Goal: Navigation & Orientation: Find specific page/section

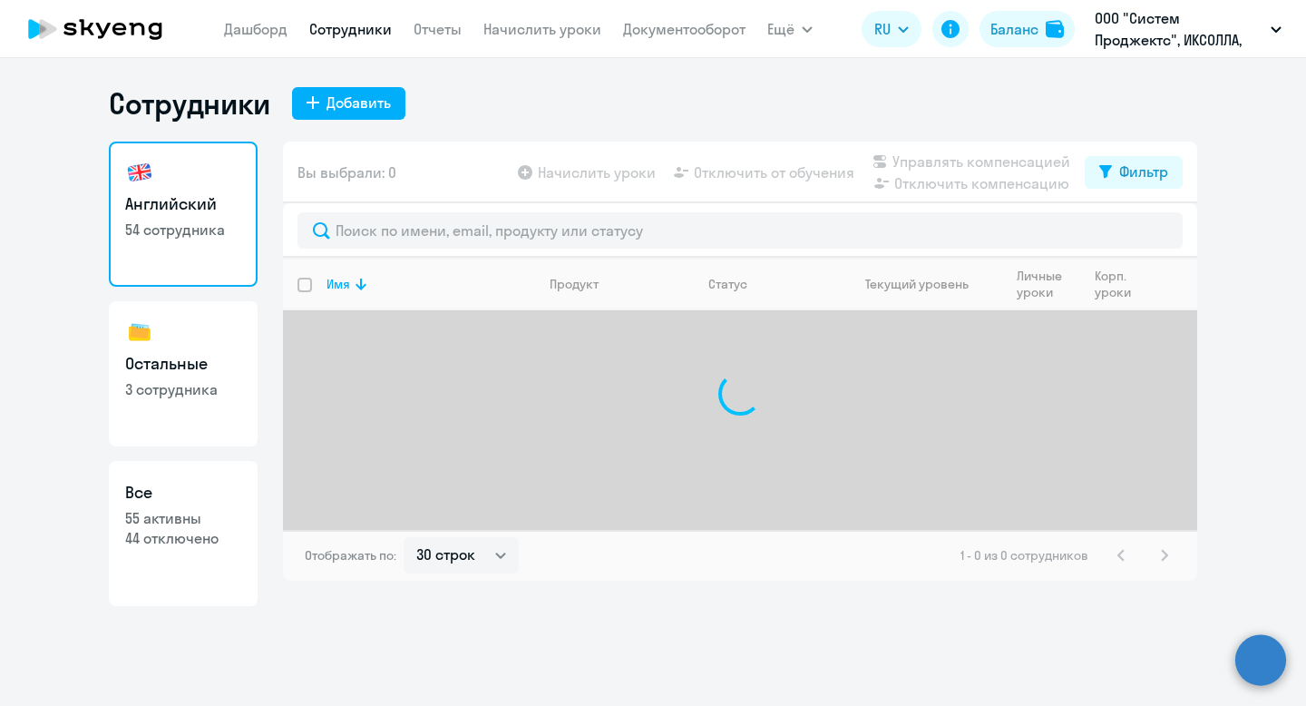
select select "30"
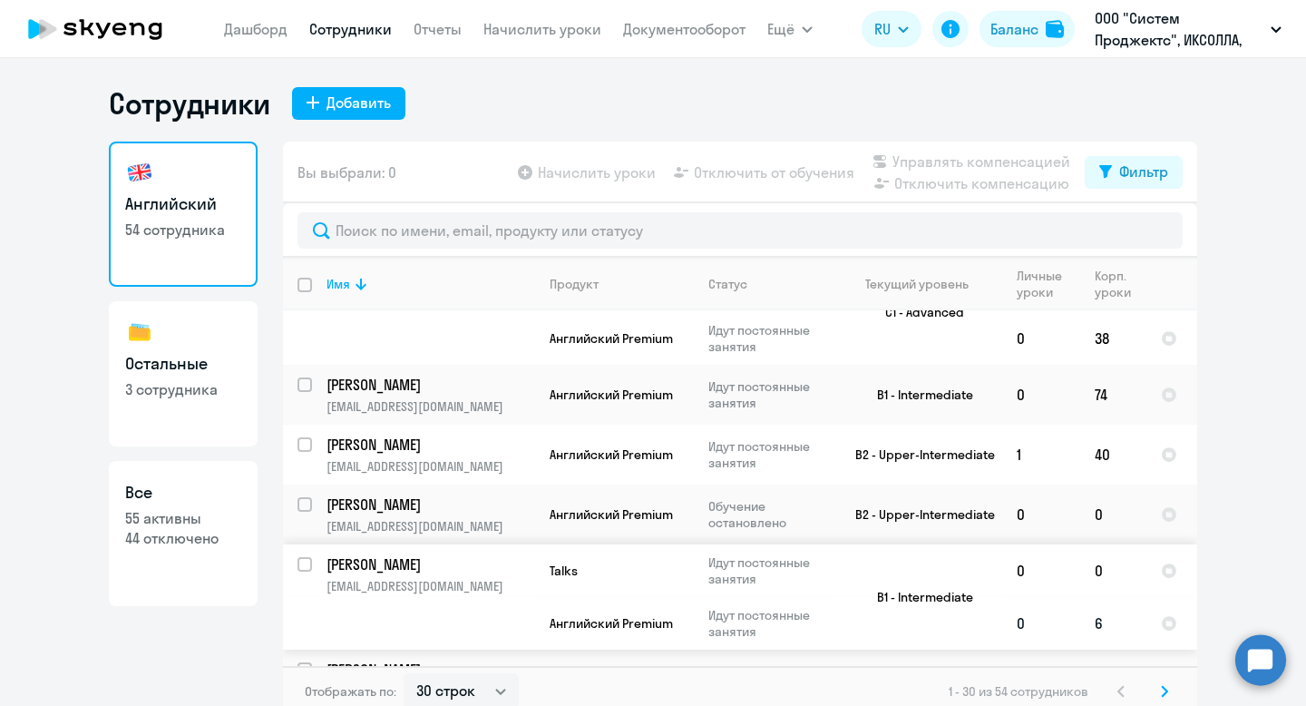
scroll to position [11, 0]
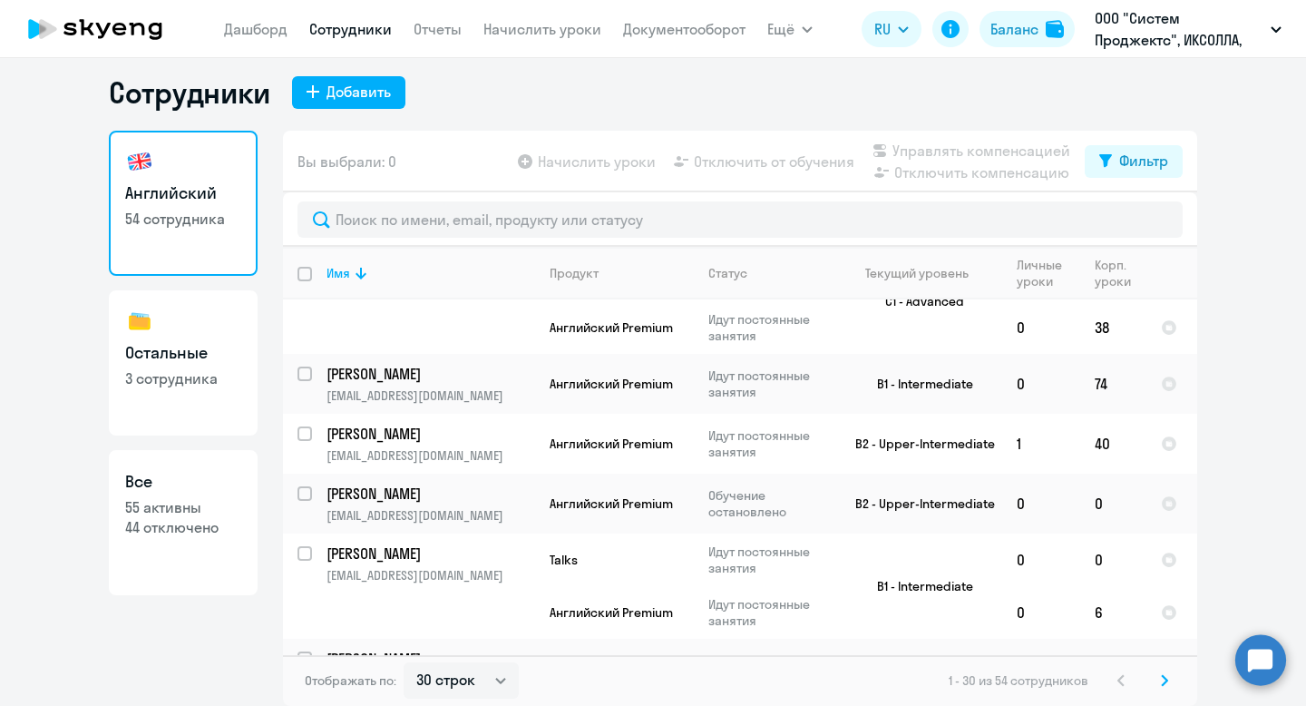
click at [1161, 675] on icon at bounding box center [1164, 680] width 7 height 13
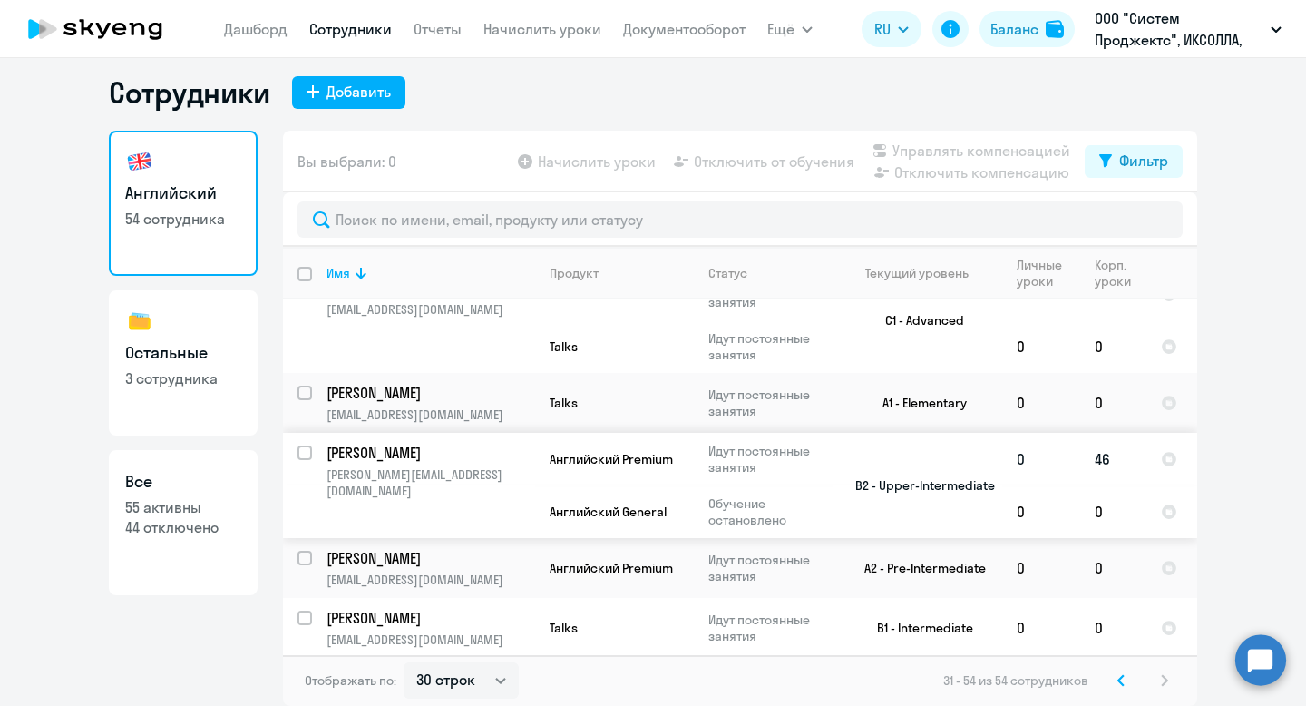
scroll to position [0, 0]
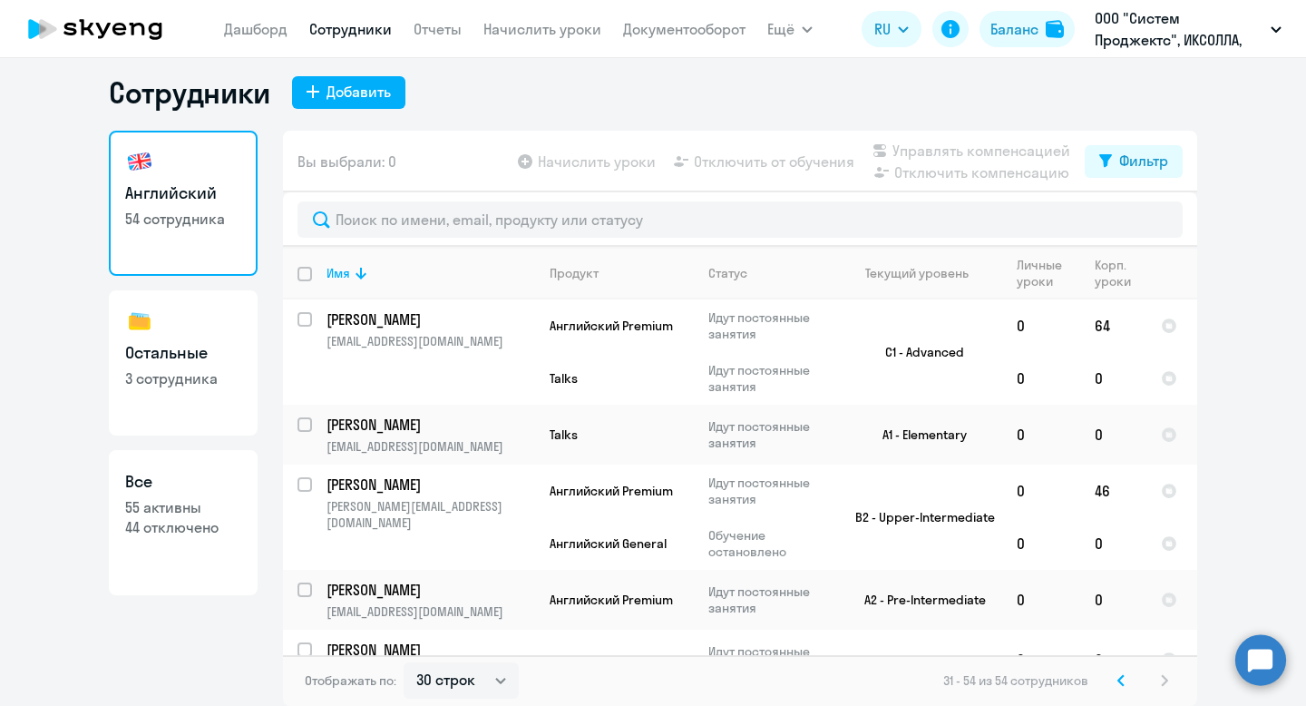
click at [1120, 687] on svg-icon at bounding box center [1121, 681] width 22 height 22
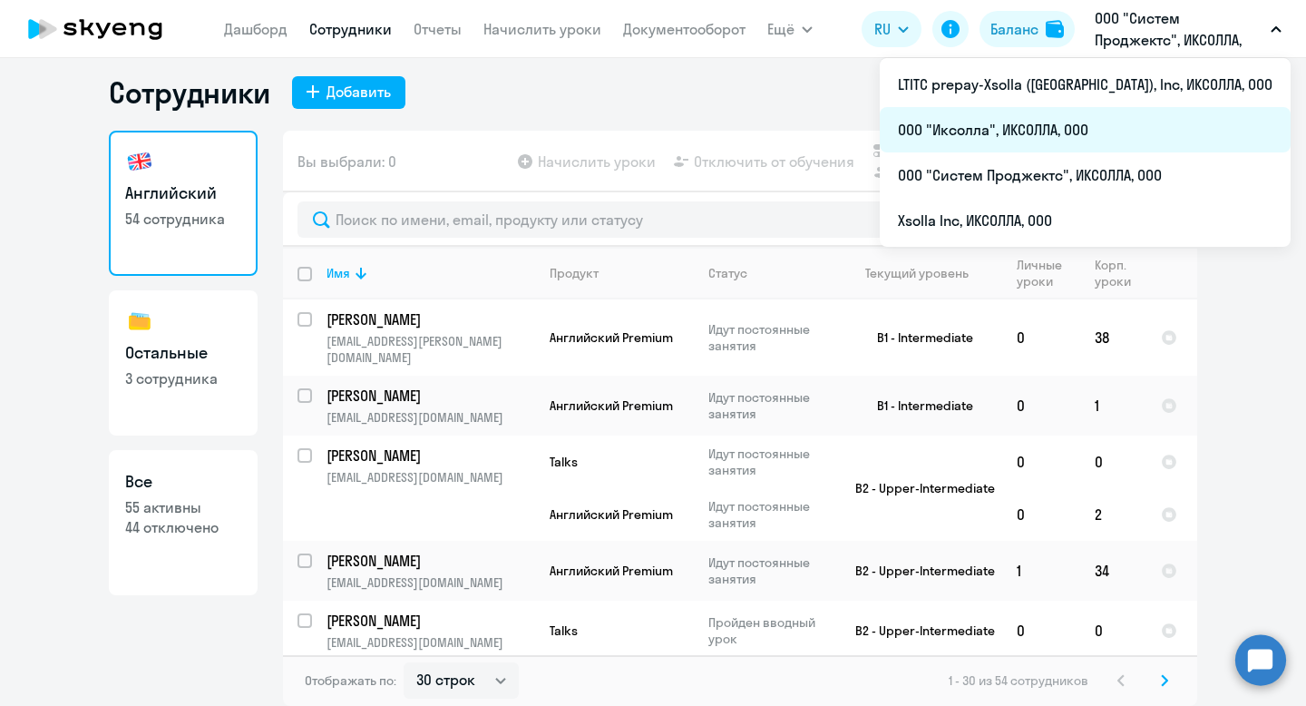
click at [1110, 137] on li "ООО "Иксолла", ИКСОЛЛА, ООО" at bounding box center [1085, 129] width 411 height 45
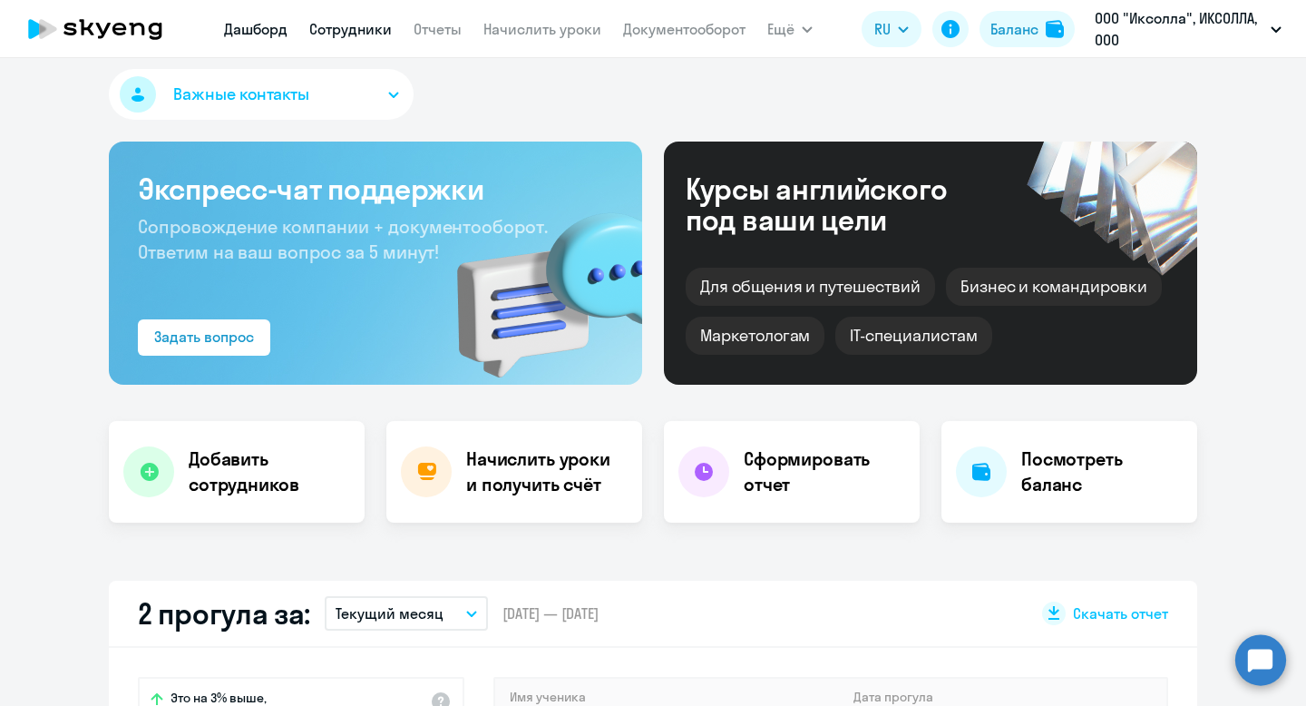
click at [367, 34] on link "Сотрудники" at bounding box center [350, 29] width 83 height 18
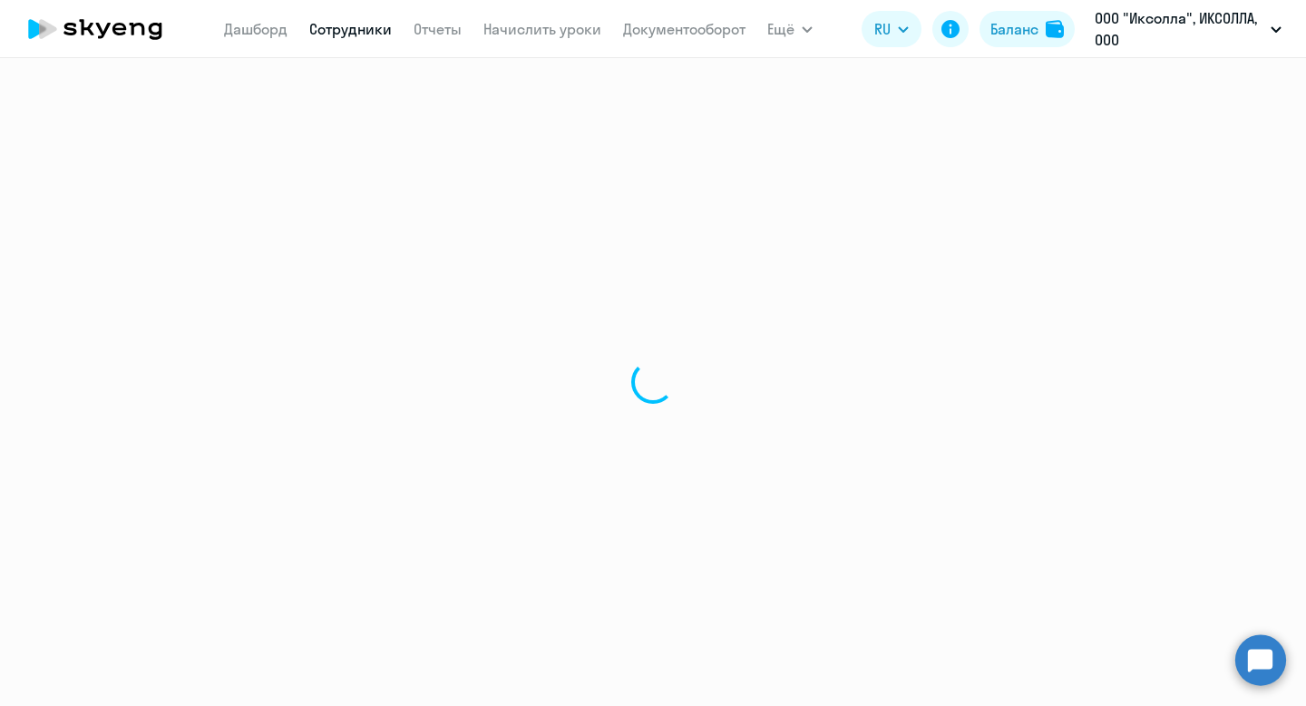
select select "30"
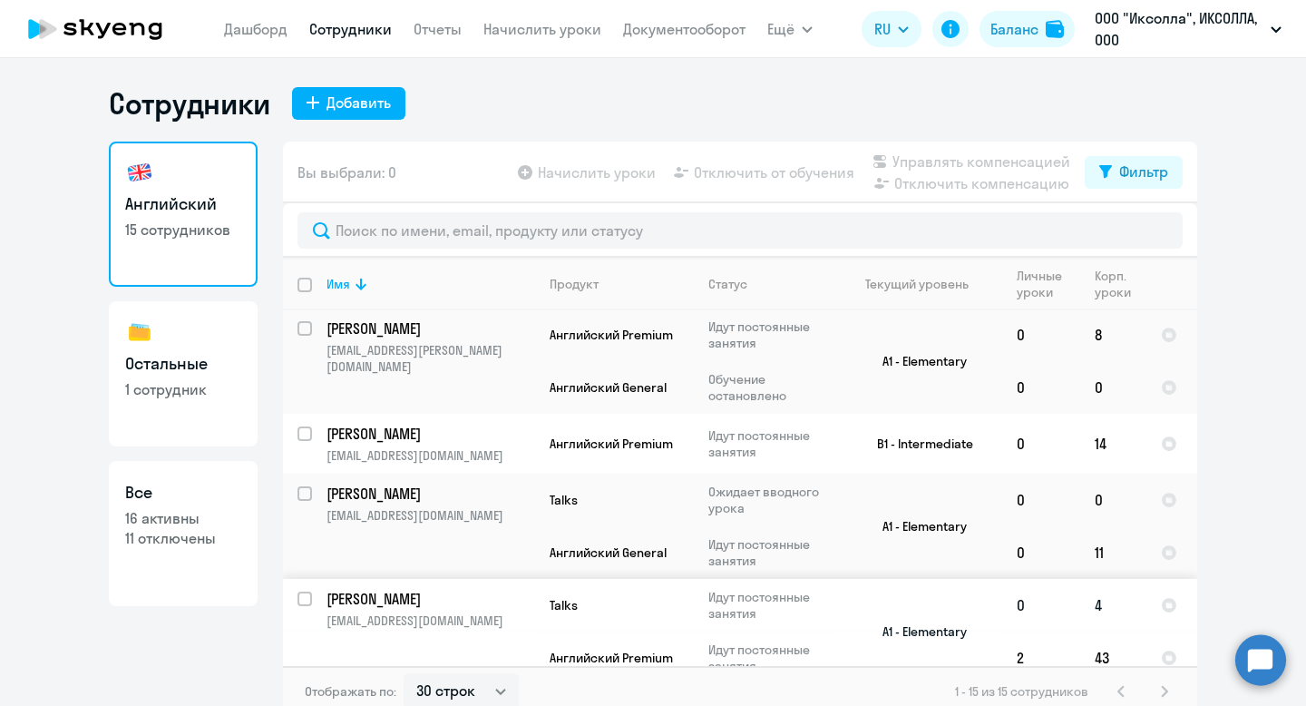
scroll to position [11, 0]
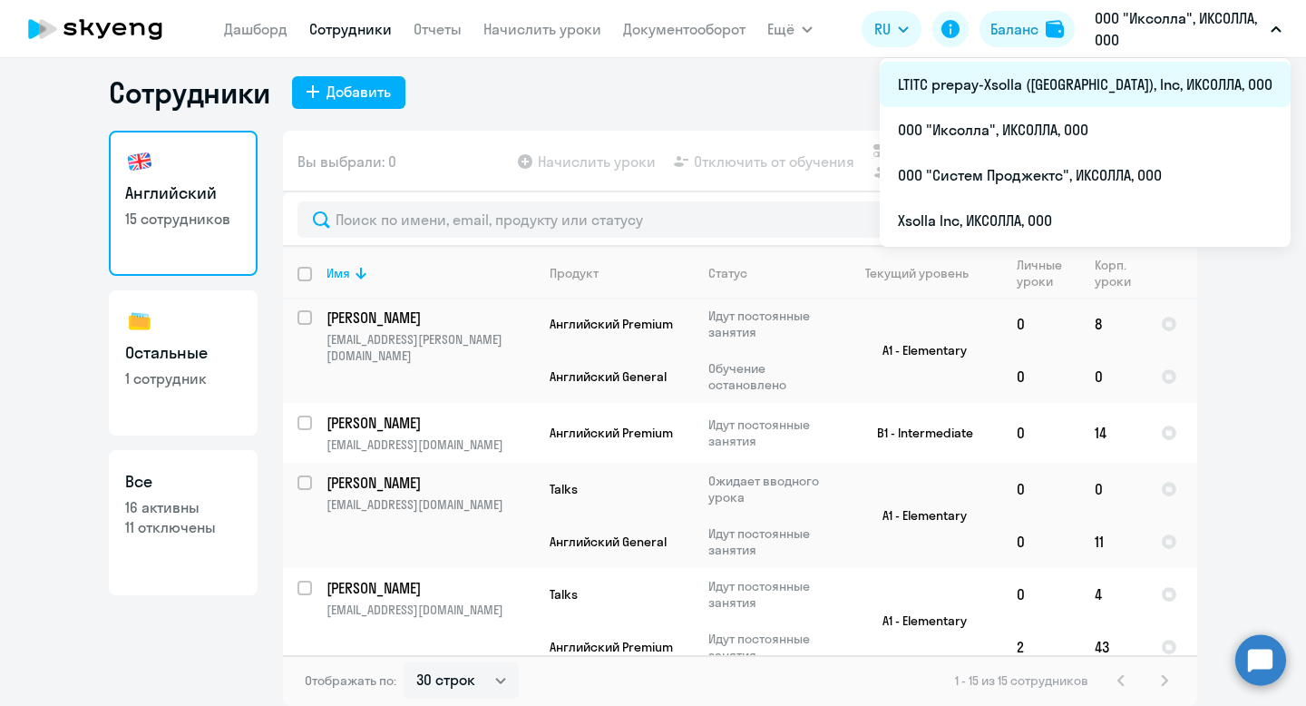
click at [1106, 93] on li "LTITC prepay-Xsolla ([GEOGRAPHIC_DATA]), Inc, ИКСОЛЛА, ООО" at bounding box center [1085, 84] width 411 height 45
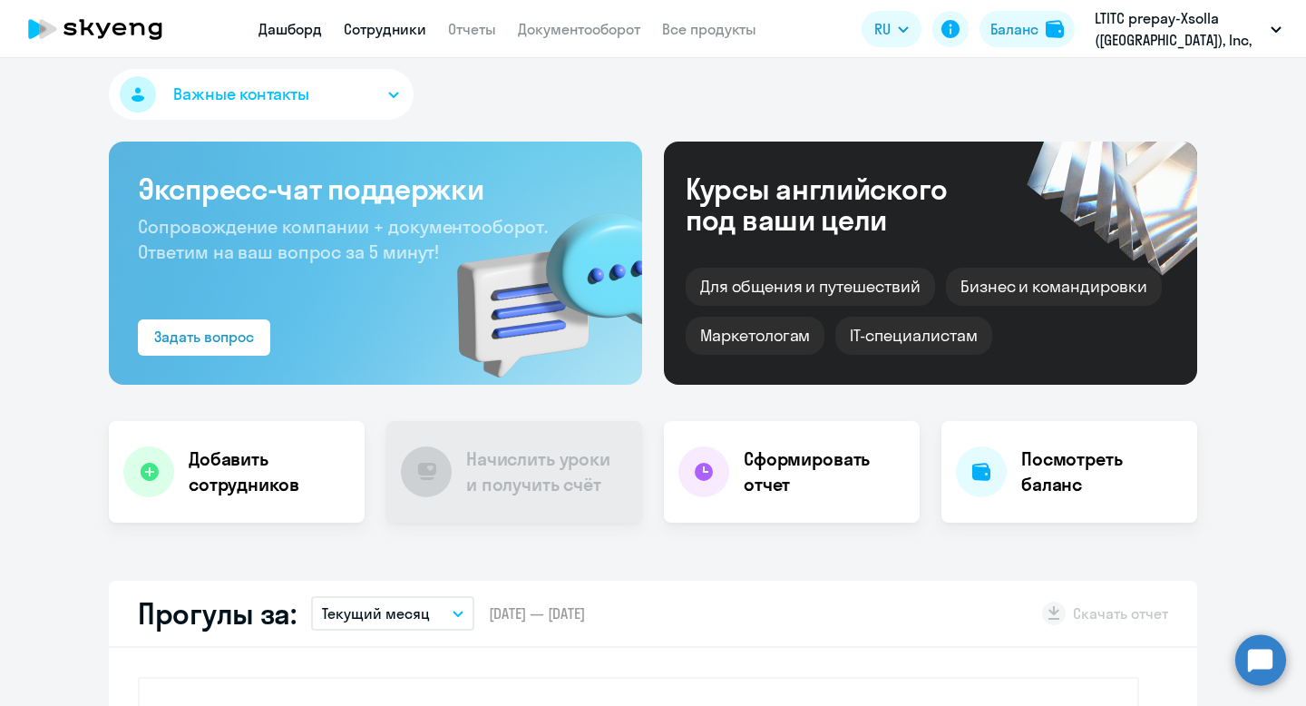
click at [396, 33] on link "Сотрудники" at bounding box center [385, 29] width 83 height 18
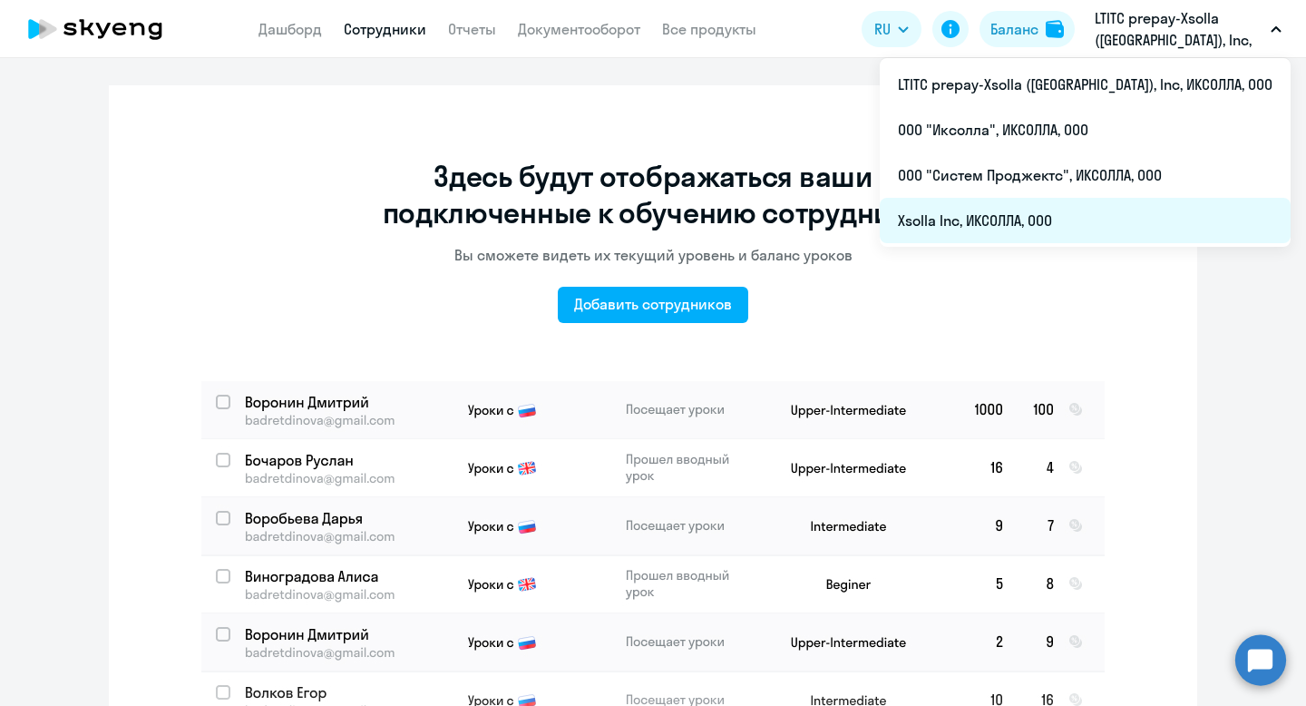
click at [1076, 217] on li "Xsolla Inc, ИКСОЛЛА, ООО" at bounding box center [1085, 220] width 411 height 45
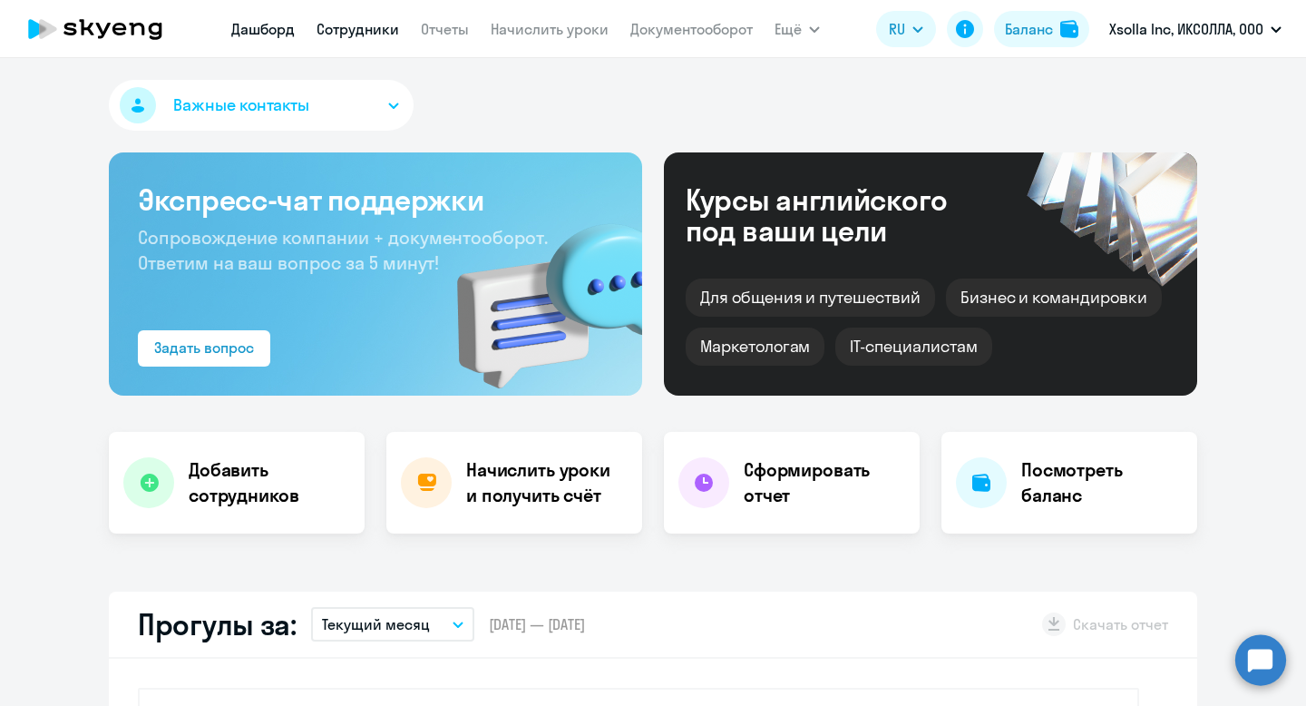
click at [377, 26] on link "Сотрудники" at bounding box center [358, 29] width 83 height 18
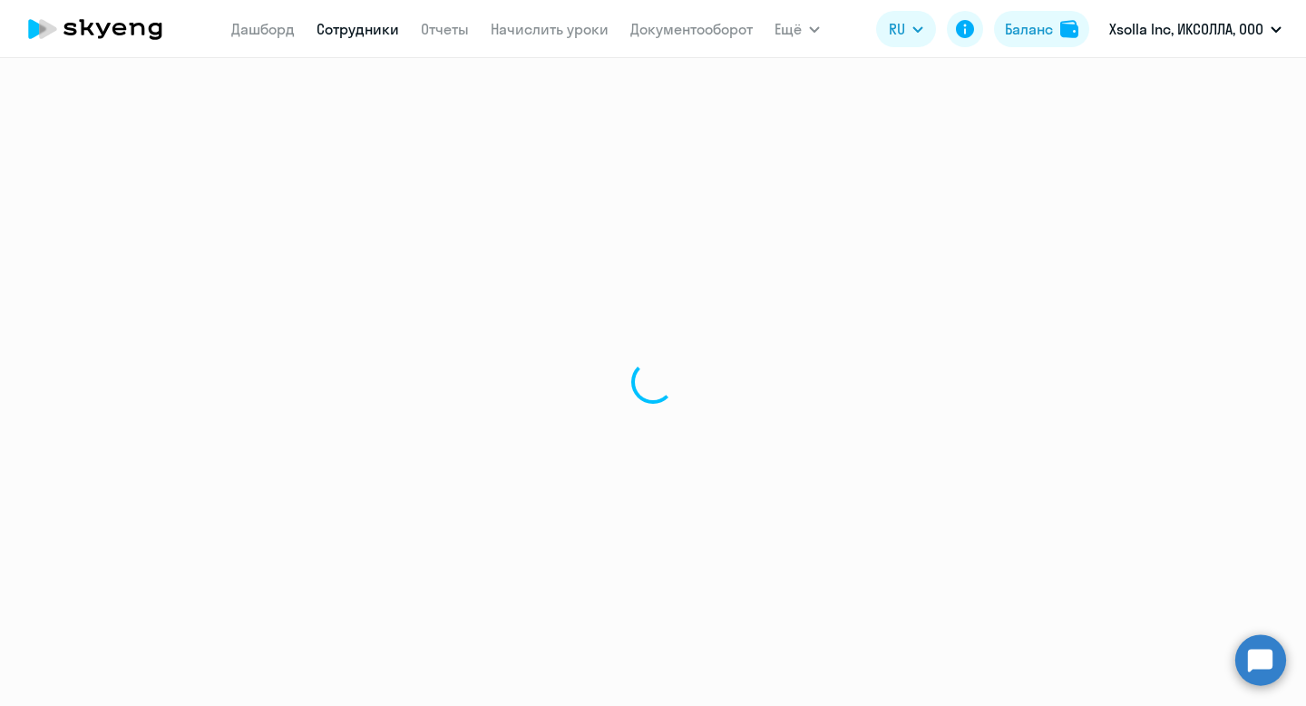
select select "30"
